Goal: Subscribe to service/newsletter

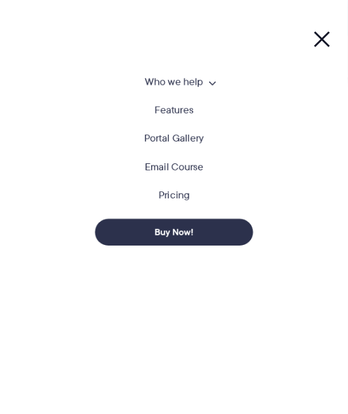
click at [174, 206] on li "Pricing" at bounding box center [174, 204] width 316 height 29
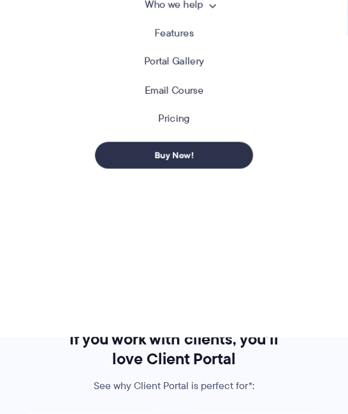
scroll to position [506, 0]
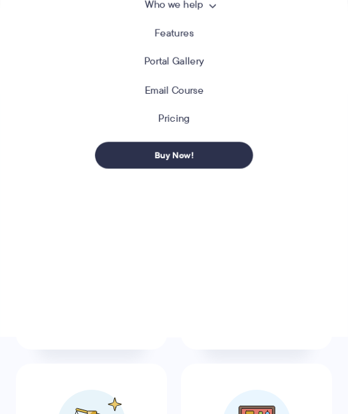
click at [174, 90] on link "Email Course" at bounding box center [174, 90] width 59 height 10
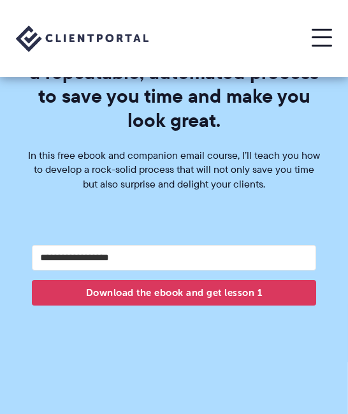
scroll to position [305, 0]
click at [174, 257] on input "Your email address" at bounding box center [174, 257] width 284 height 25
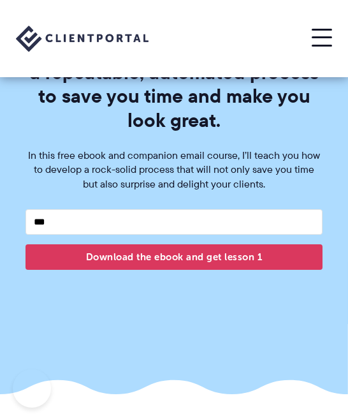
click at [174, 222] on input "***" at bounding box center [173, 221] width 297 height 25
type input "***"
click at [322, 38] on button at bounding box center [322, 38] width 20 height 17
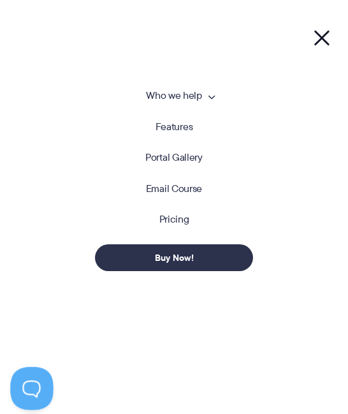
click at [29, 385] on button at bounding box center [29, 385] width 38 height 38
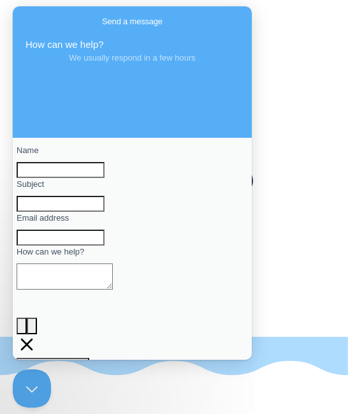
click at [105, 178] on input "Name" at bounding box center [61, 170] width 88 height 17
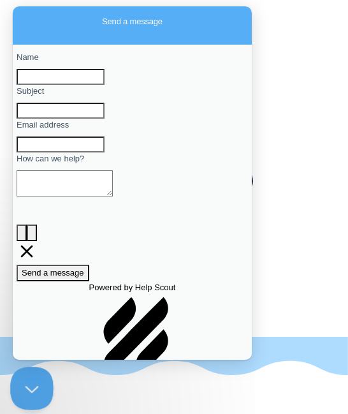
click at [29, 385] on button "Close Beacon popover" at bounding box center [29, 385] width 38 height 38
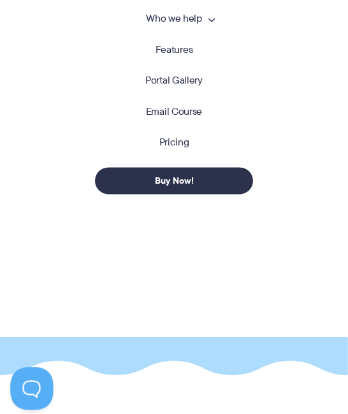
scroll to position [343, 0]
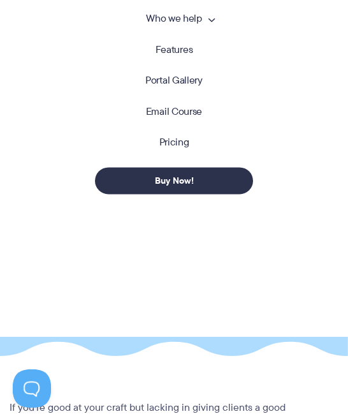
click at [174, 80] on link "Portal Gallery" at bounding box center [173, 81] width 57 height 13
